Goal: Complete application form

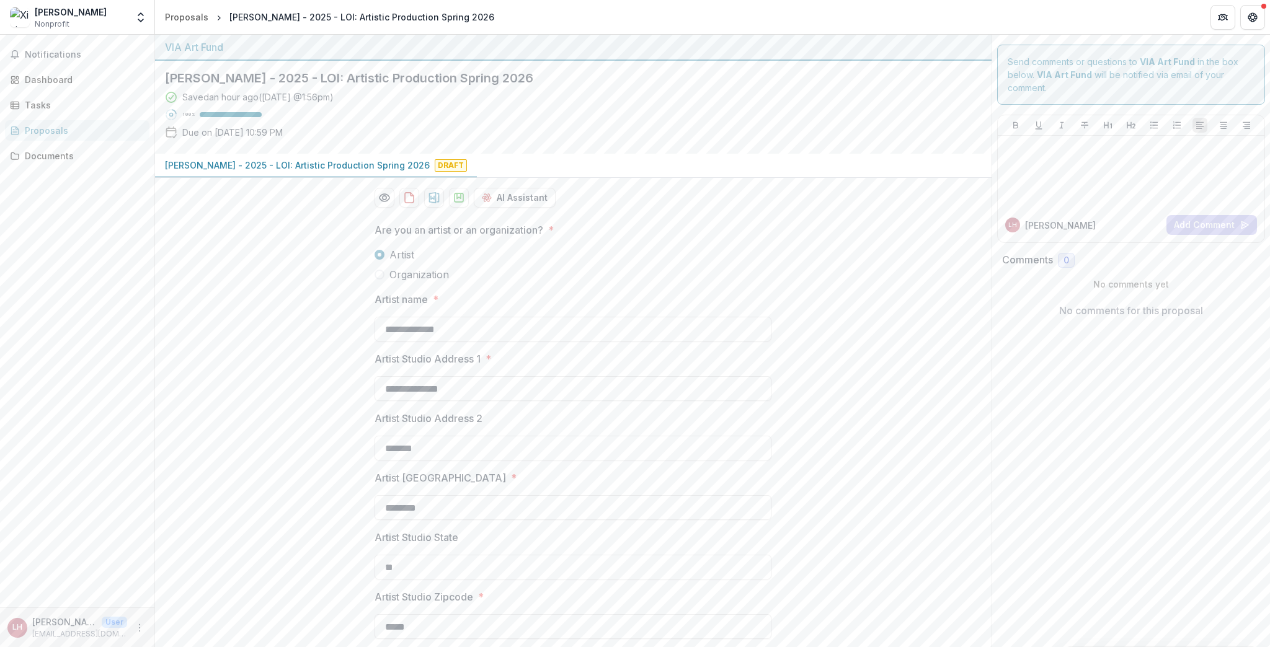
scroll to position [1278, 0]
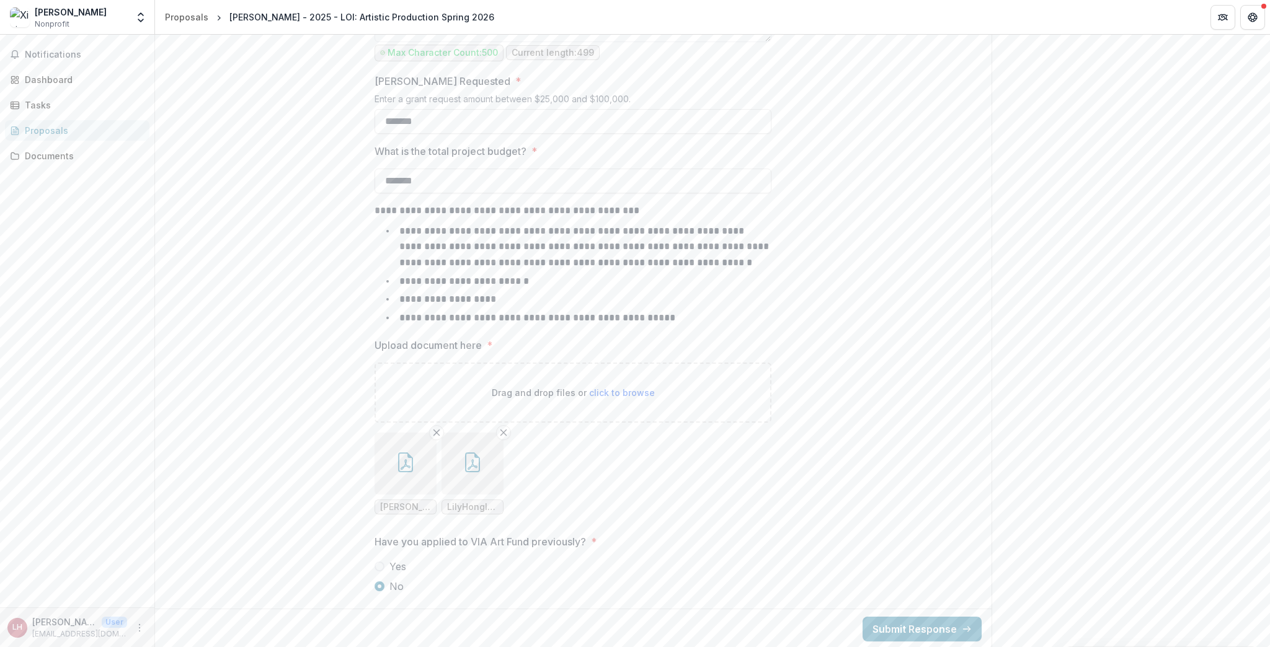
drag, startPoint x: 1269, startPoint y: 481, endPoint x: 1269, endPoint y: 355, distance: 125.9
click at [1269, 355] on div "**********" at bounding box center [712, 341] width 1115 height 613
click at [502, 433] on icon "Remove File" at bounding box center [503, 433] width 10 height 10
click at [418, 466] on button "button" at bounding box center [405, 464] width 62 height 62
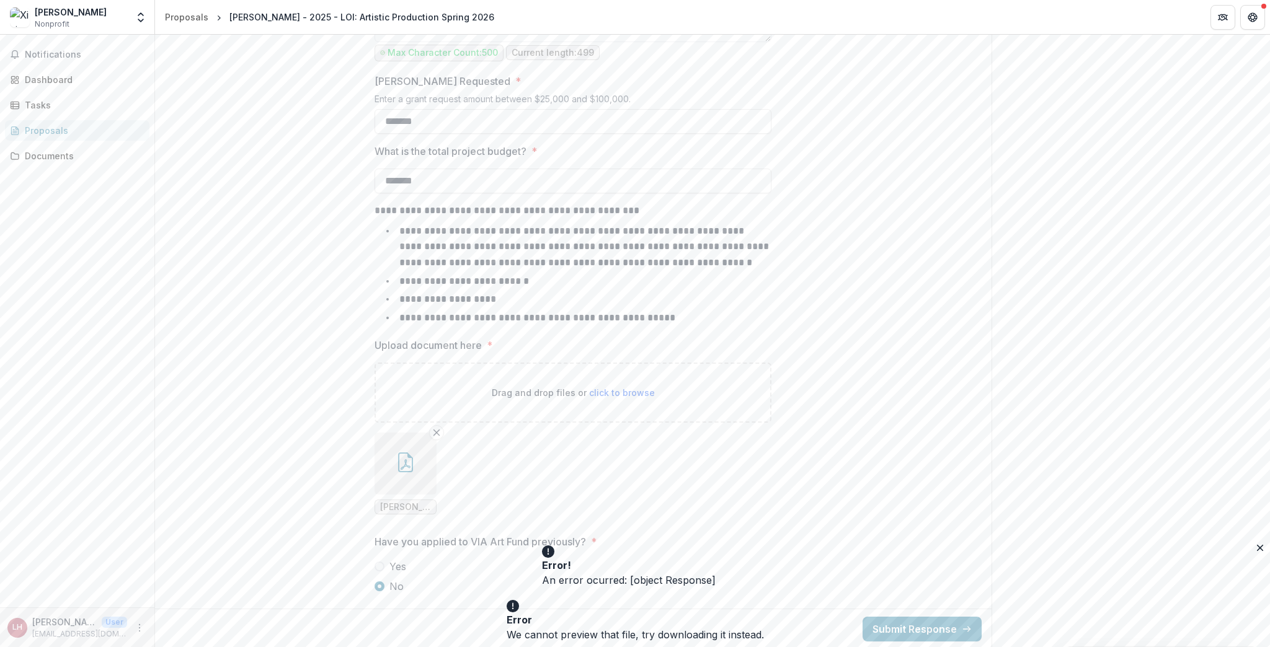
click at [406, 464] on icon "button" at bounding box center [406, 464] width 10 height 11
click at [10, 647] on icon "Close" at bounding box center [5, 656] width 10 height 10
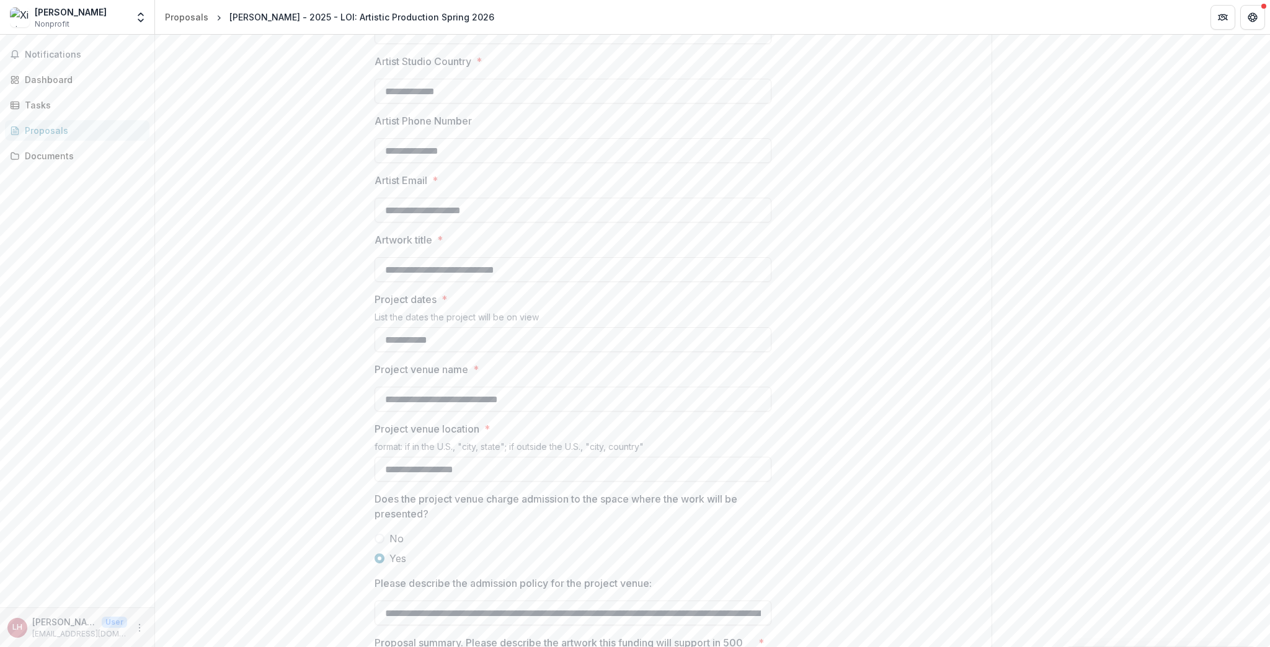
scroll to position [546, 0]
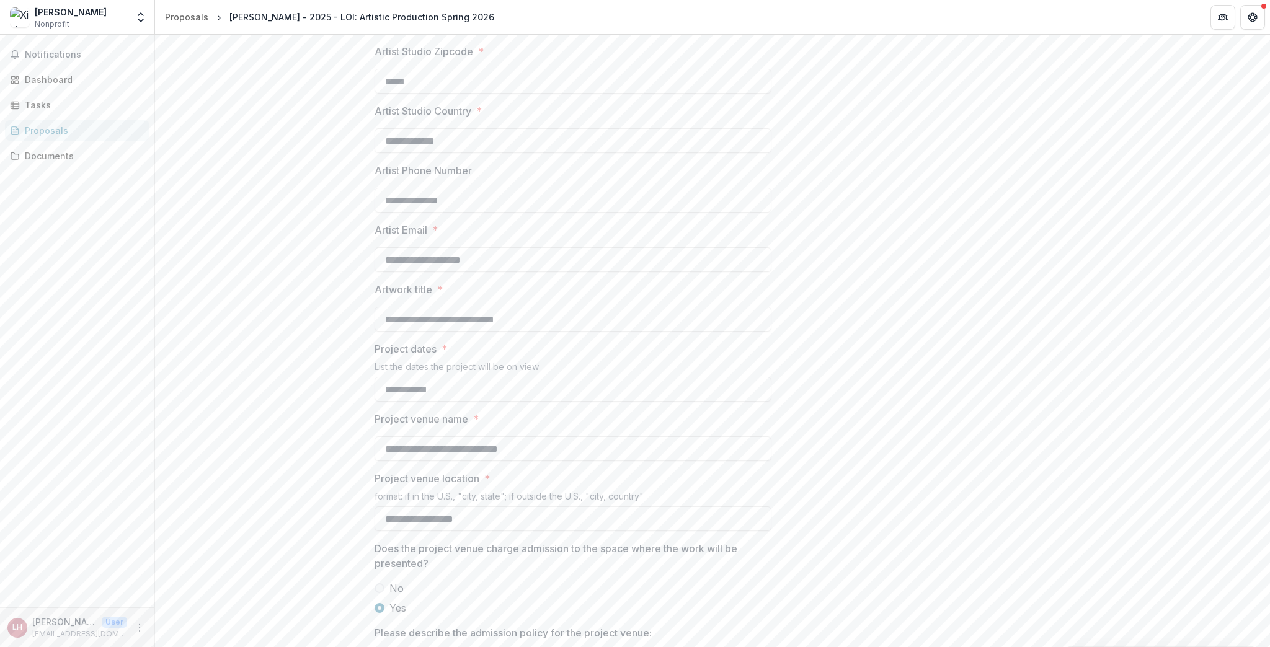
drag, startPoint x: 500, startPoint y: 262, endPoint x: 347, endPoint y: 255, distance: 153.3
click at [347, 255] on div "**********" at bounding box center [573, 501] width 836 height 1669
type input "**********"
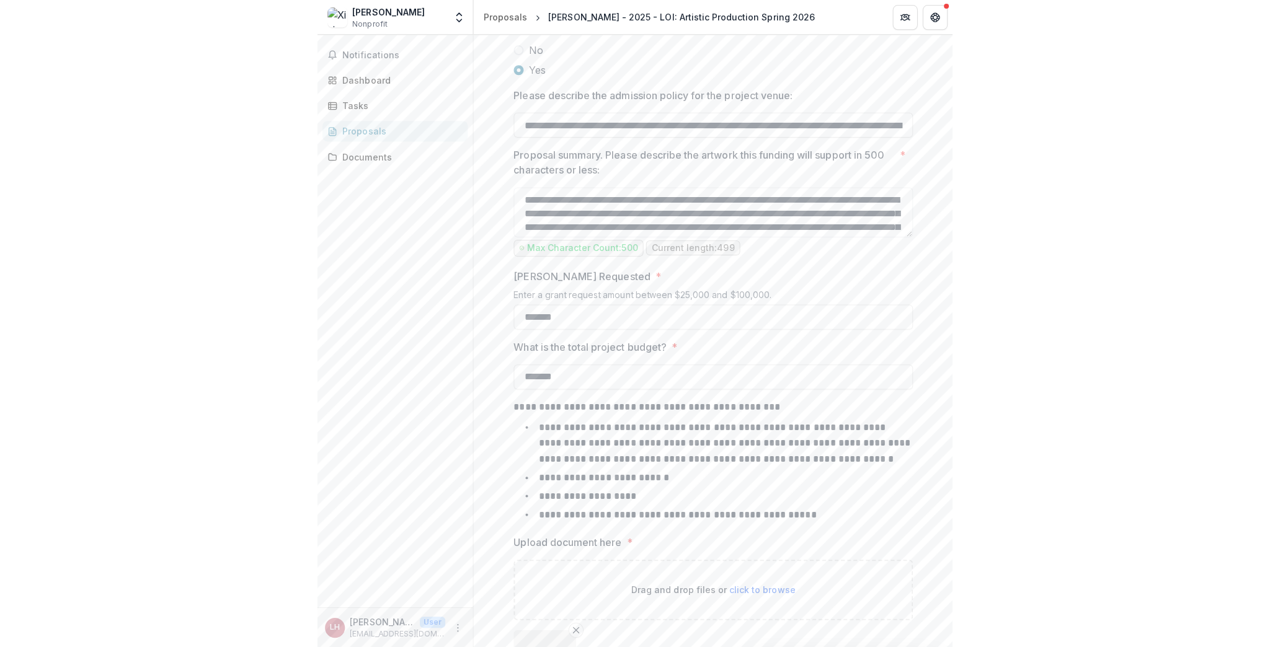
scroll to position [1297, 0]
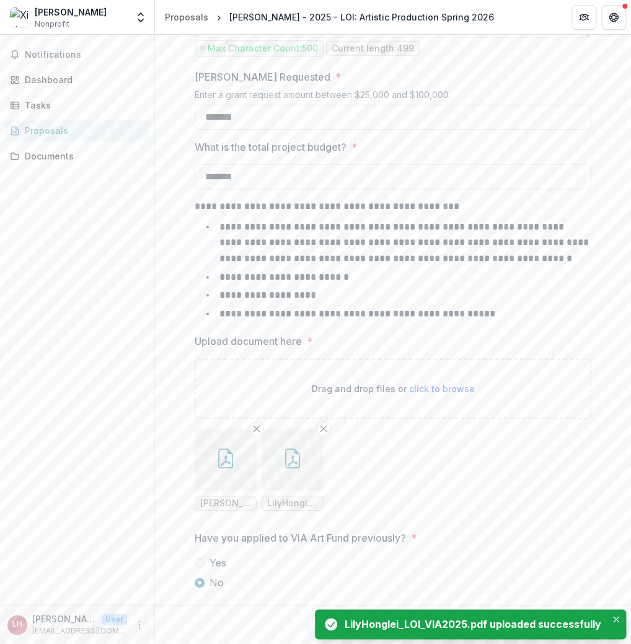
click at [288, 460] on icon "button" at bounding box center [293, 460] width 10 height 11
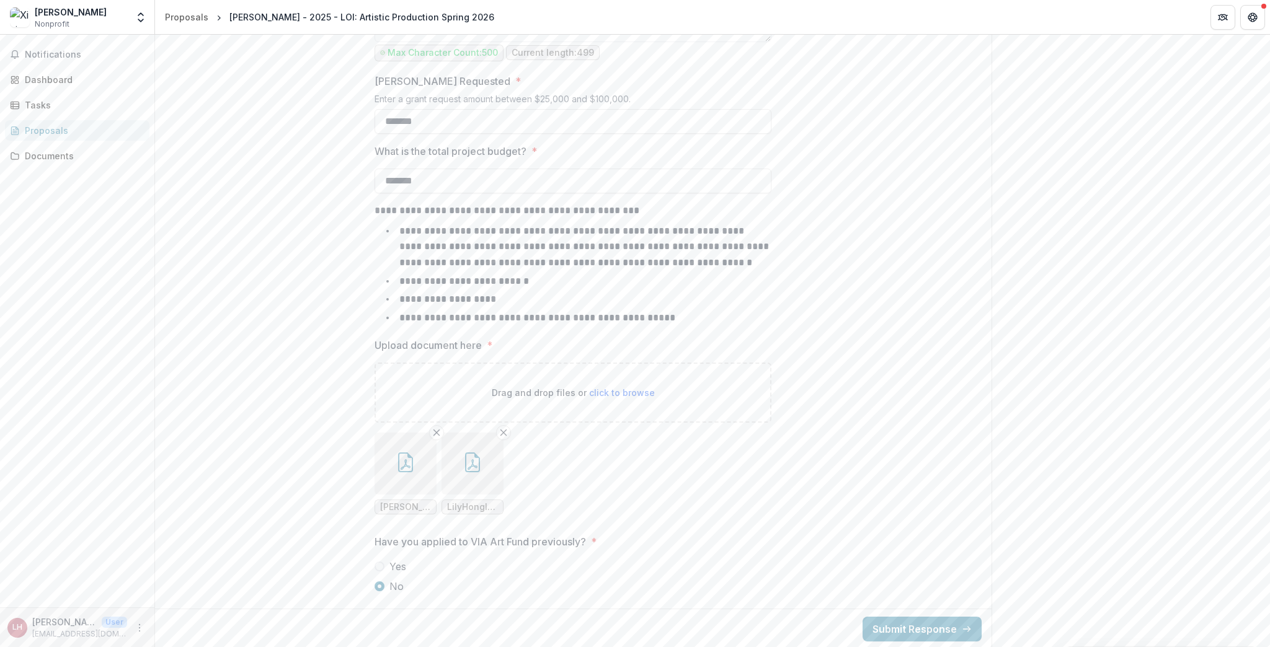
click at [10, 647] on icon "Close" at bounding box center [5, 656] width 10 height 10
click at [406, 465] on icon "button" at bounding box center [406, 463] width 20 height 20
click at [10, 647] on icon "Close" at bounding box center [5, 656] width 10 height 10
click at [395, 446] on button "button" at bounding box center [405, 464] width 62 height 62
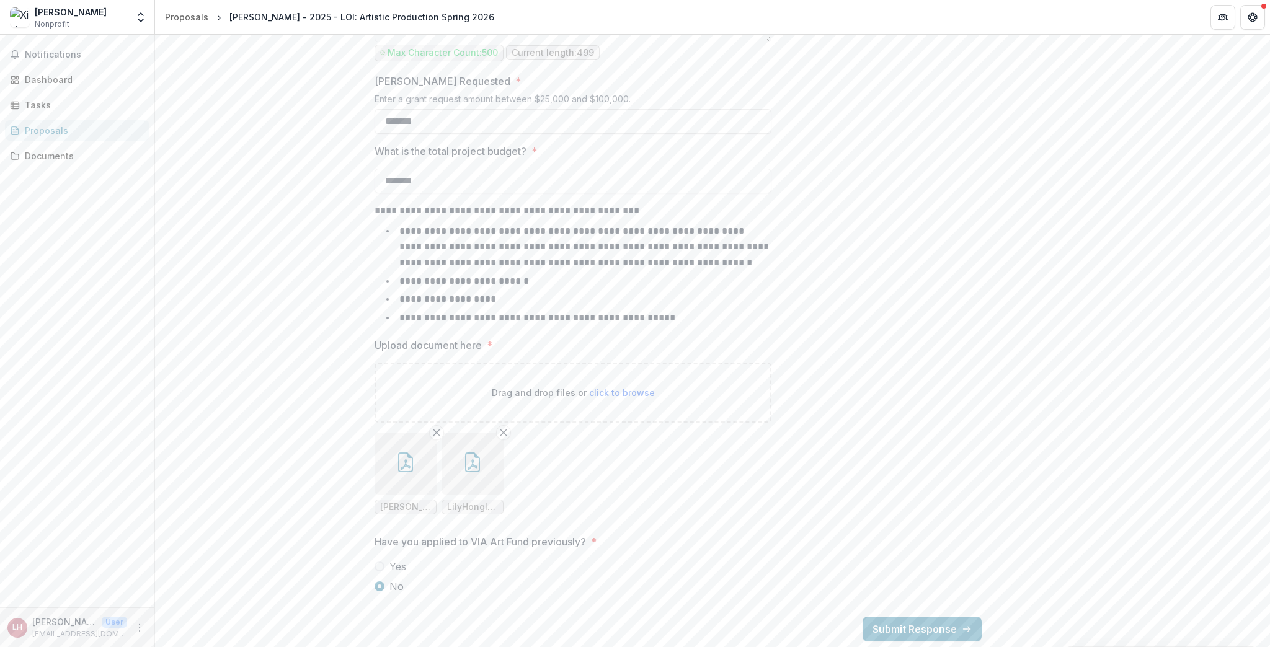
click at [10, 647] on icon "Close" at bounding box center [5, 656] width 10 height 10
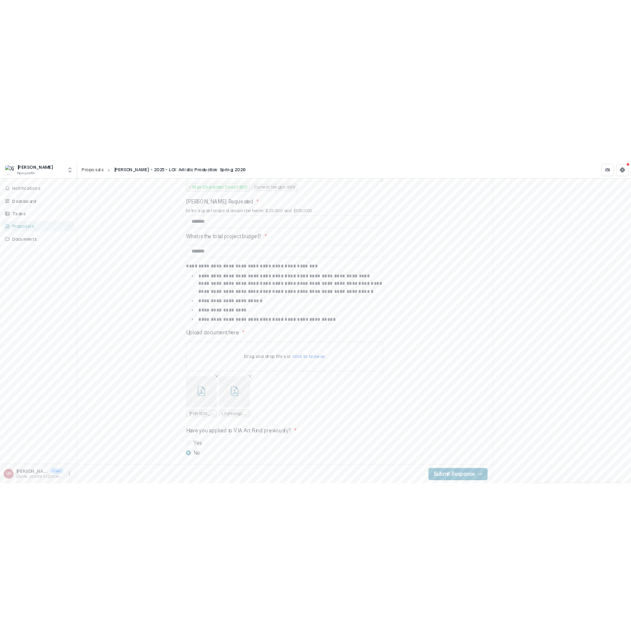
scroll to position [1293, 0]
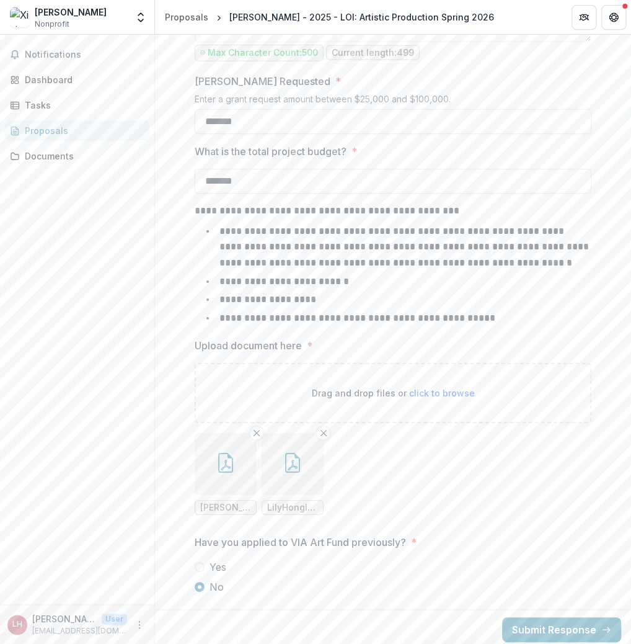
click at [255, 432] on icon "Remove File" at bounding box center [257, 433] width 10 height 10
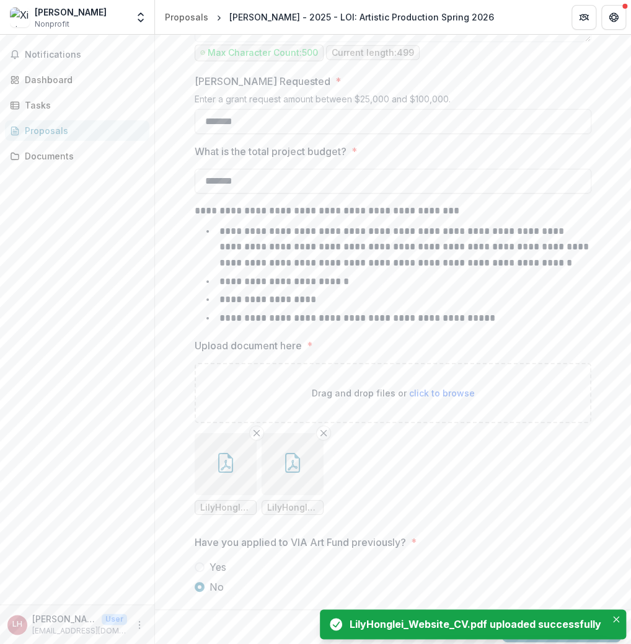
click at [294, 469] on icon "button" at bounding box center [292, 463] width 15 height 20
